Goal: Transaction & Acquisition: Obtain resource

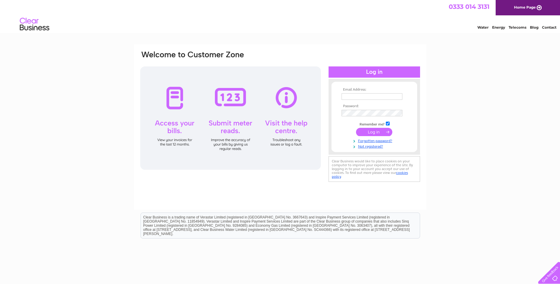
type input "[PERSON_NAME][EMAIL_ADDRESS][DOMAIN_NAME]"
click at [381, 133] on input "submit" at bounding box center [374, 132] width 36 height 8
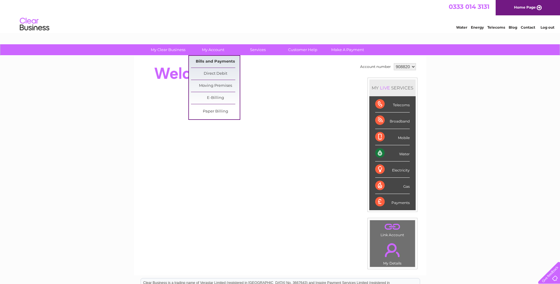
click at [217, 60] on link "Bills and Payments" at bounding box center [215, 62] width 49 height 12
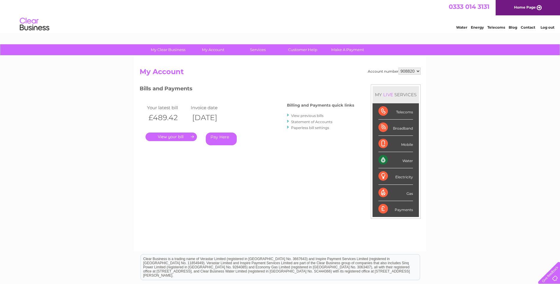
click at [160, 139] on link "." at bounding box center [171, 137] width 51 height 9
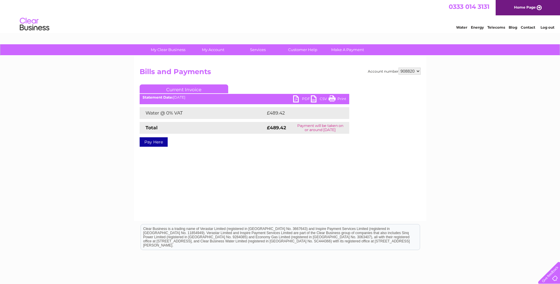
click at [305, 102] on link "PDF" at bounding box center [302, 99] width 18 height 9
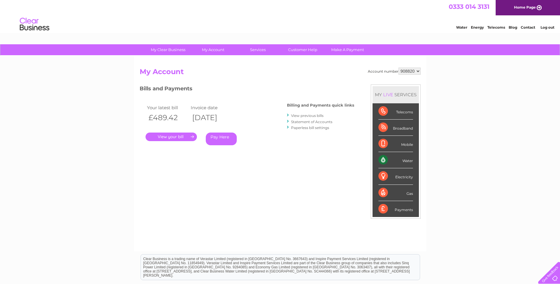
click at [418, 71] on select "908820 925695" at bounding box center [410, 71] width 22 height 7
select select "925695"
click at [399, 68] on select "908820 925695" at bounding box center [410, 71] width 22 height 7
click at [166, 138] on link "." at bounding box center [171, 137] width 51 height 9
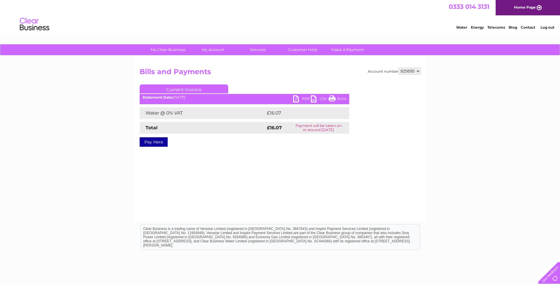
click at [303, 98] on link "PDF" at bounding box center [302, 99] width 18 height 9
